Goal: Information Seeking & Learning: Find specific fact

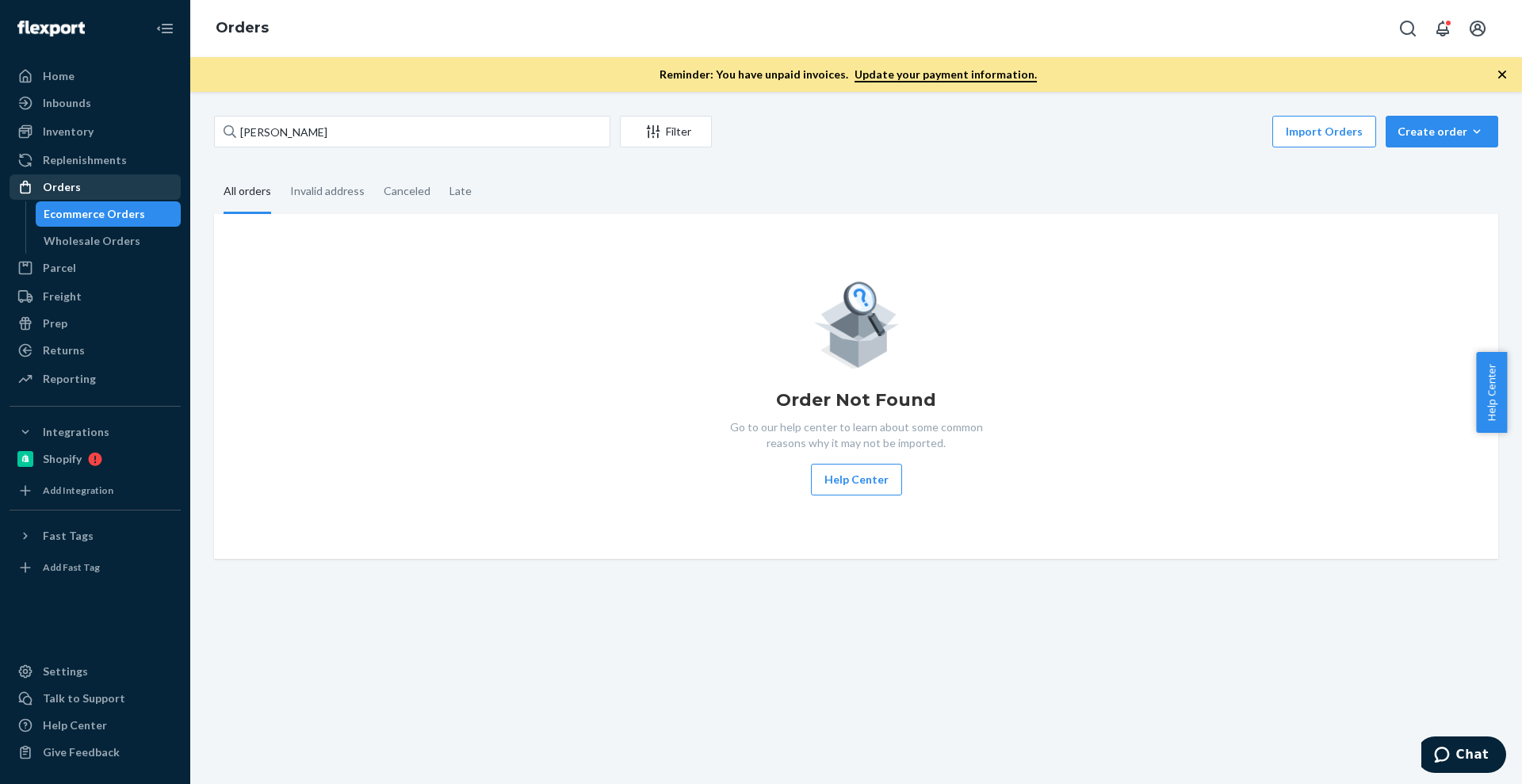
drag, startPoint x: 0, startPoint y: 0, endPoint x: 118, endPoint y: 197, distance: 229.6
click at [118, 197] on div "Orders" at bounding box center [94, 187] width 168 height 22
click at [118, 198] on link "Orders" at bounding box center [94, 187] width 172 height 26
click at [119, 211] on div "Ecommerce Orders" at bounding box center [94, 214] width 102 height 16
click at [496, 97] on div "[PERSON_NAME] Filter Import Orders Create order Ecommerce order Removal order A…" at bounding box center [856, 437] width 1332 height 691
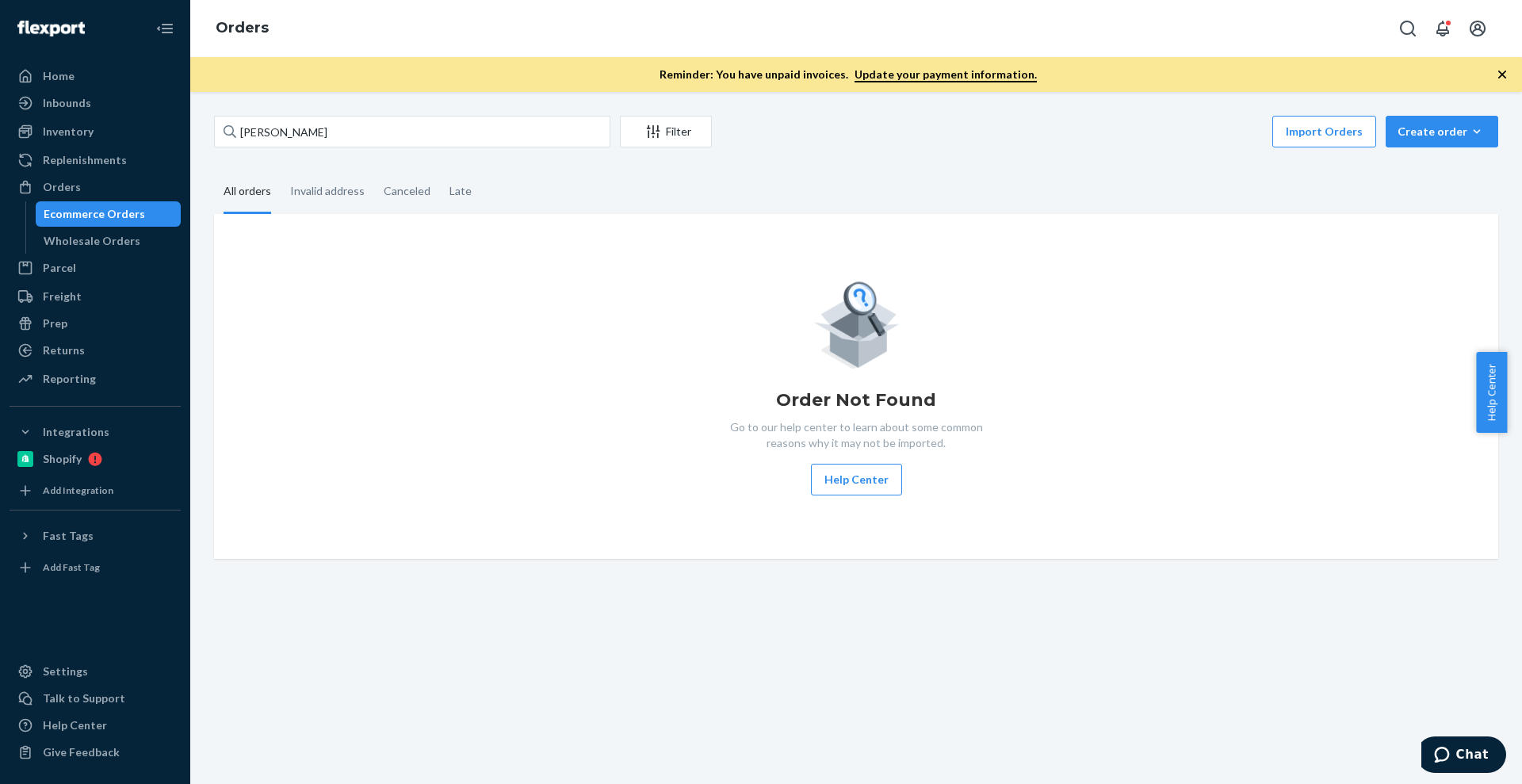
click at [487, 113] on div "[PERSON_NAME] Filter Import Orders Create order Ecommerce order Removal order A…" at bounding box center [856, 437] width 1332 height 691
click at [486, 123] on input "[PERSON_NAME]" at bounding box center [412, 131] width 396 height 32
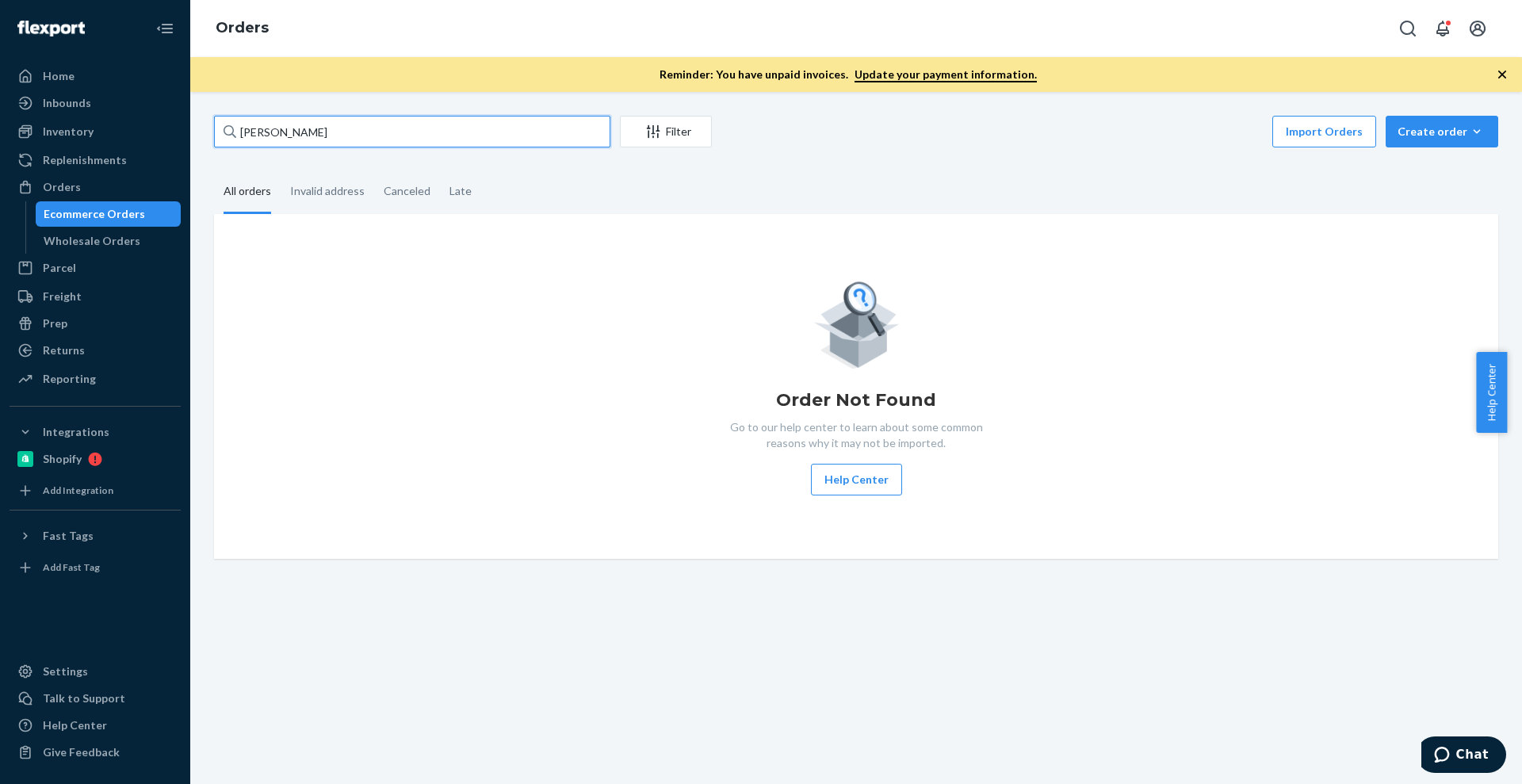
paste input "[PERSON_NAME]"
type input "[PERSON_NAME]"
click at [382, 134] on input "[PERSON_NAME]" at bounding box center [412, 131] width 396 height 32
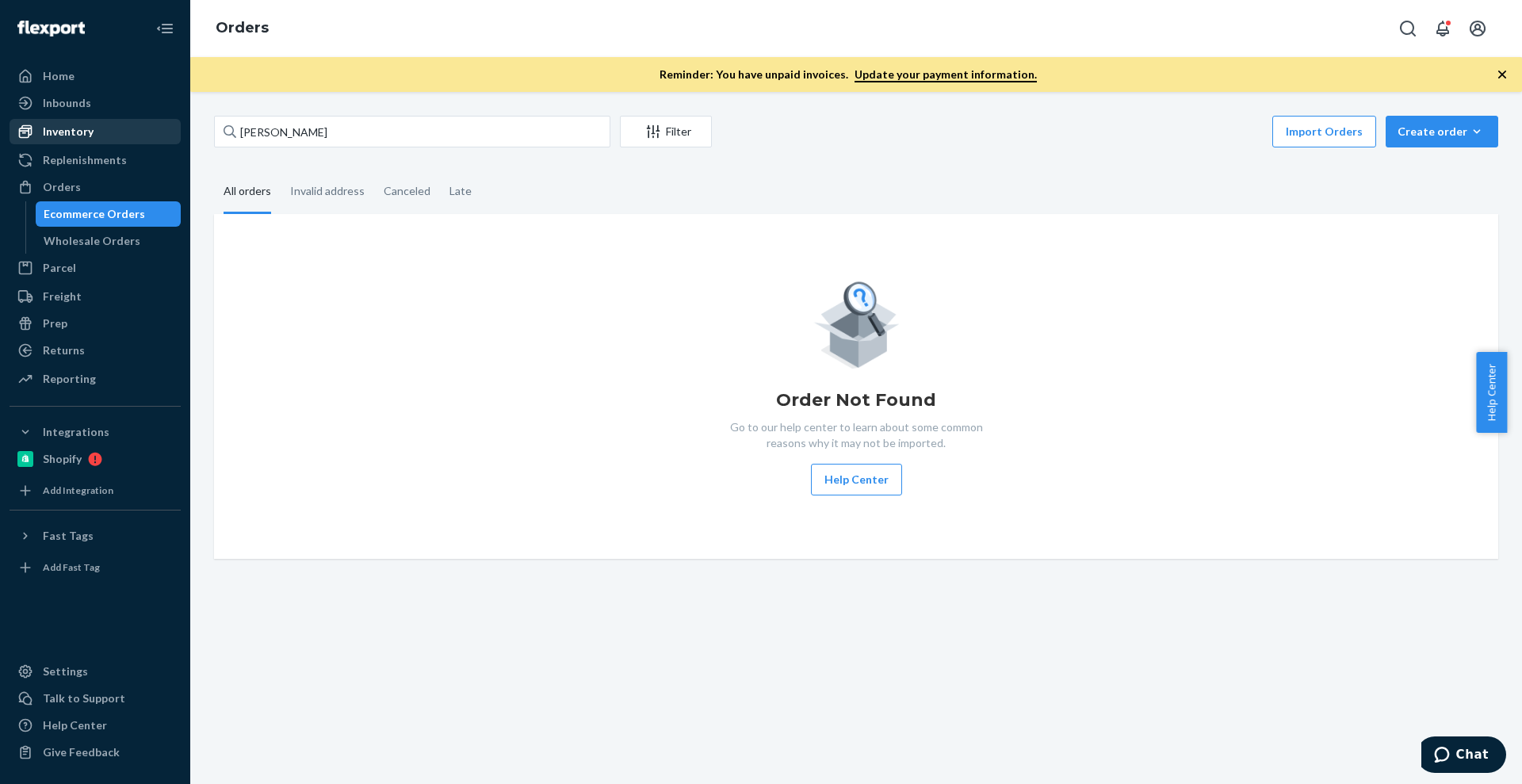
click at [99, 132] on div "Inventory" at bounding box center [94, 131] width 168 height 22
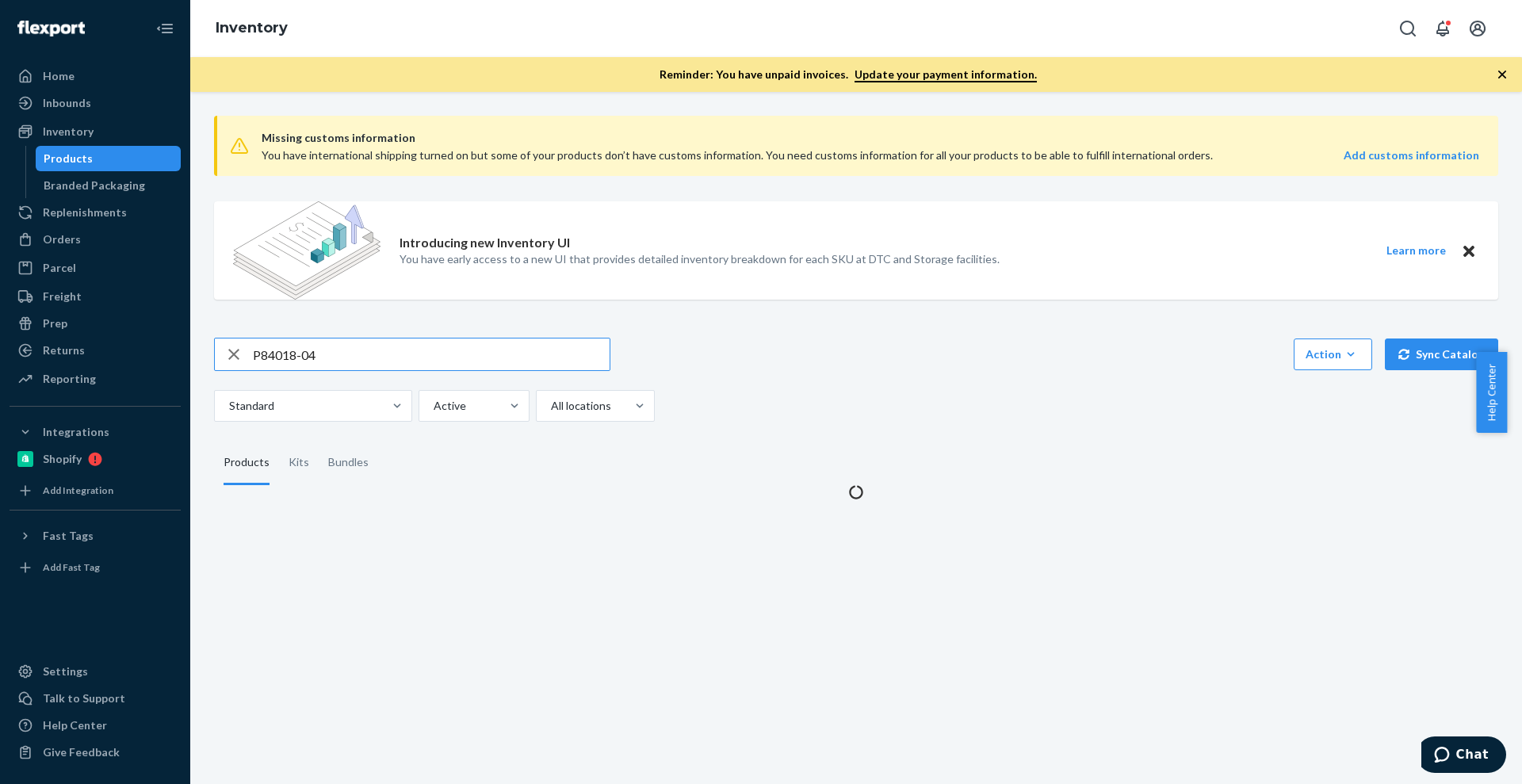
type input "P84018-04"
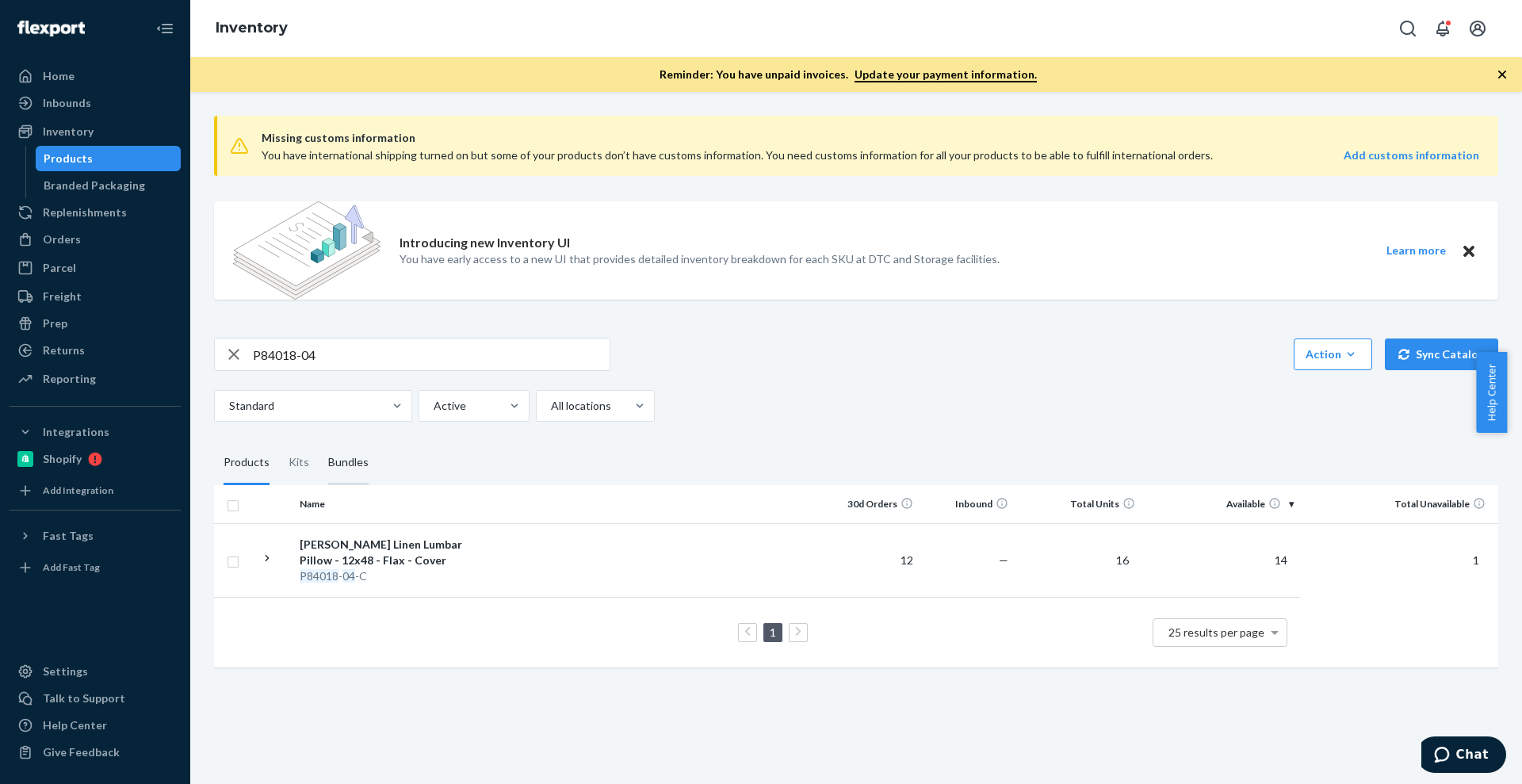
click at [334, 469] on div "Bundles" at bounding box center [349, 462] width 40 height 44
click at [318, 440] on input "Bundles" at bounding box center [318, 440] width 0 height 0
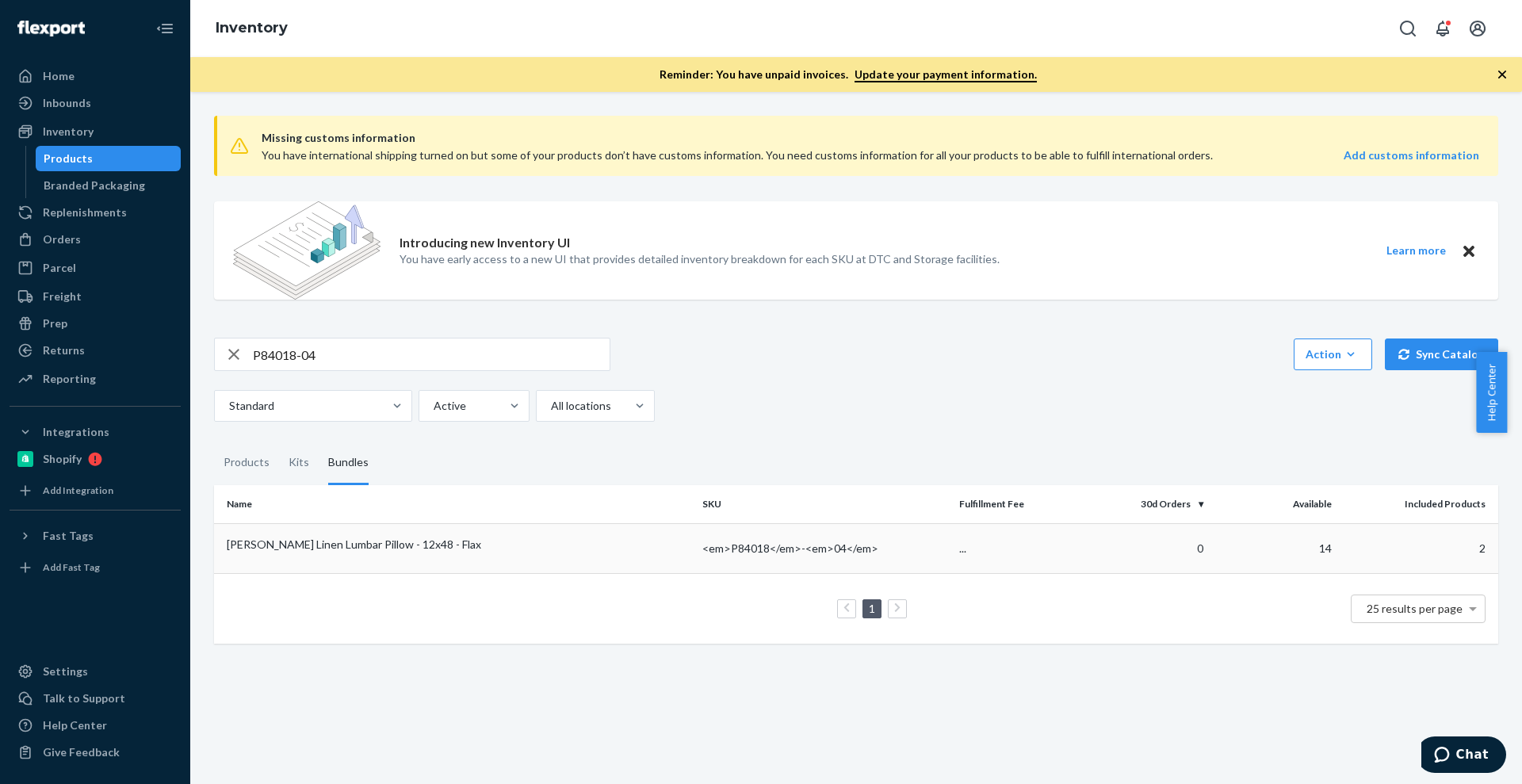
click at [358, 552] on td "[PERSON_NAME] Linen Lumbar Pillow - 12x48 - Flax" at bounding box center [454, 547] width 482 height 50
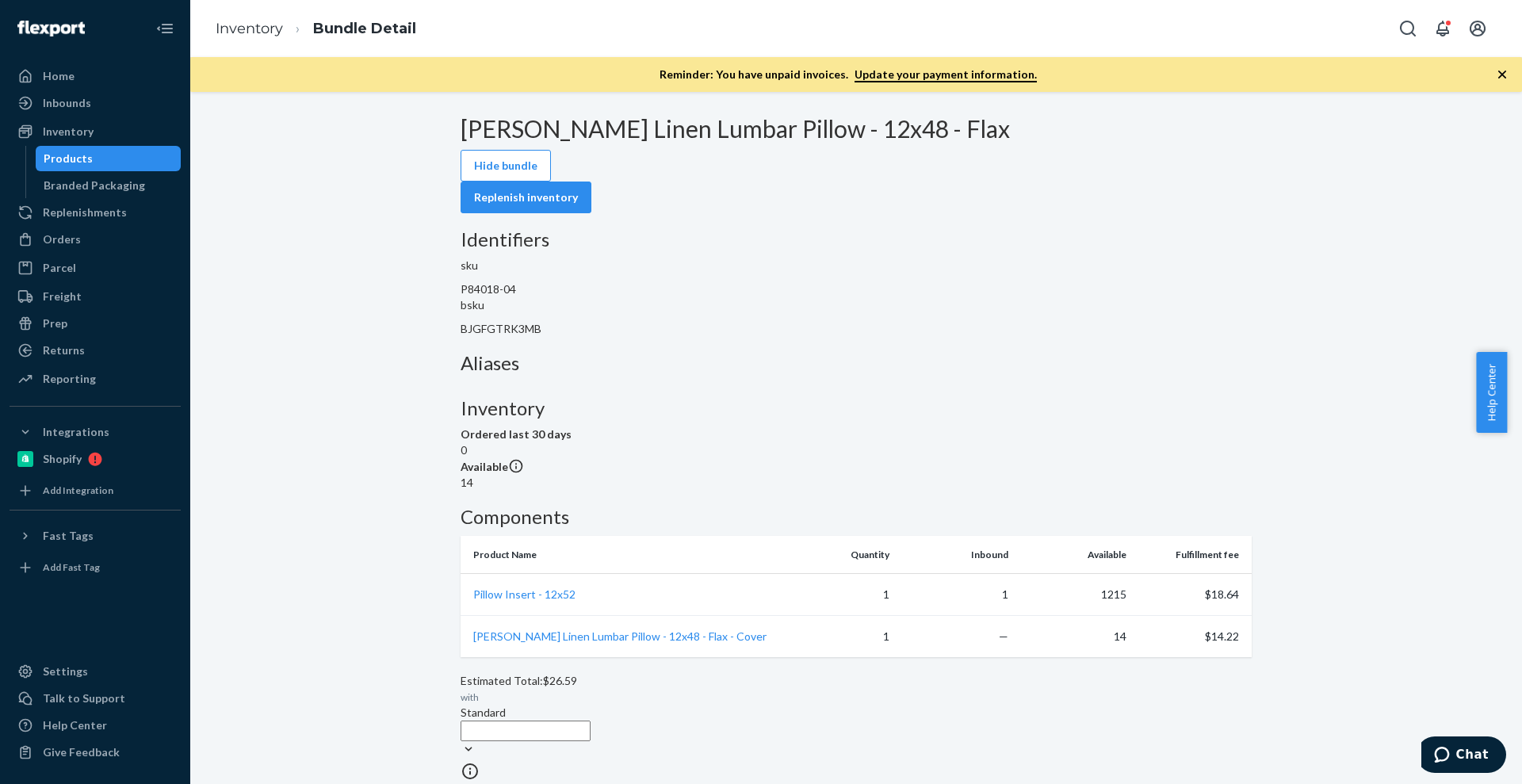
click at [545, 615] on td "Pillow Insert - 12x52" at bounding box center [618, 595] width 317 height 42
click at [549, 601] on span "Pillow Insert - 12x52" at bounding box center [524, 593] width 102 height 14
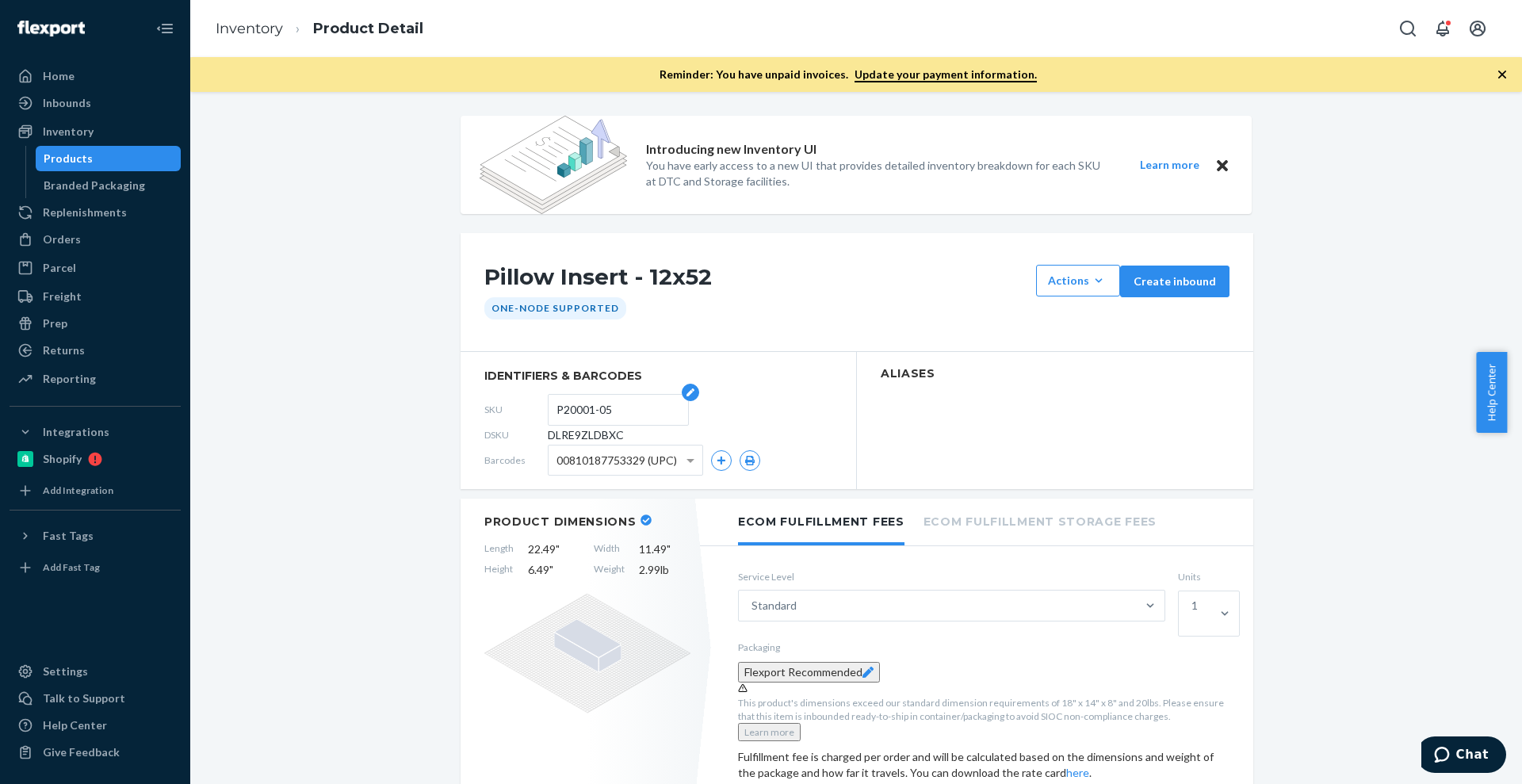
click at [594, 409] on input "P20001-05" at bounding box center [618, 409] width 124 height 30
click at [674, 279] on h1 "Pillow Insert - 12x52" at bounding box center [756, 281] width 544 height 32
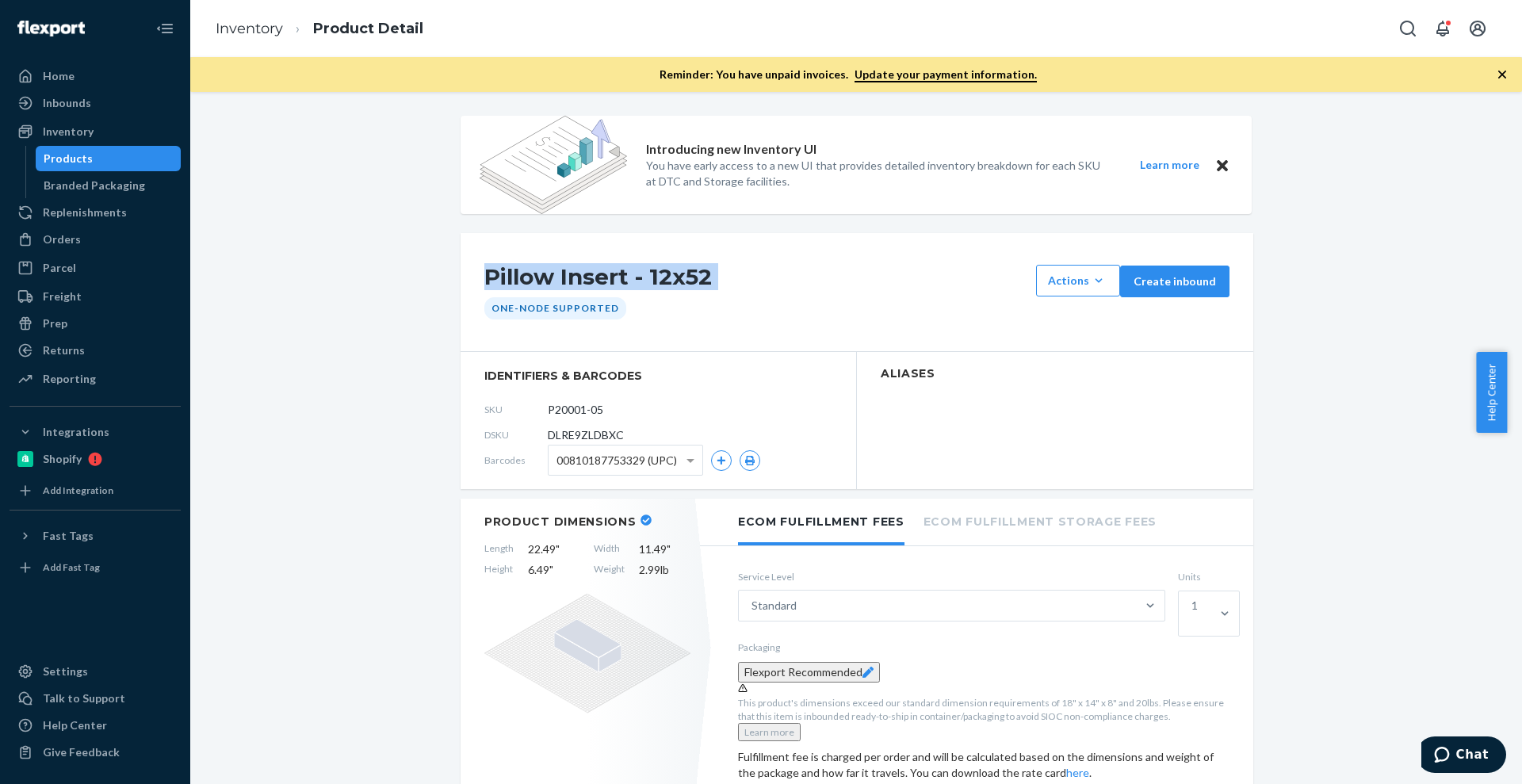
click at [674, 279] on h1 "Pillow Insert - 12x52" at bounding box center [756, 281] width 544 height 32
copy div "Pillow Insert - 12x52"
